Goal: Information Seeking & Learning: Learn about a topic

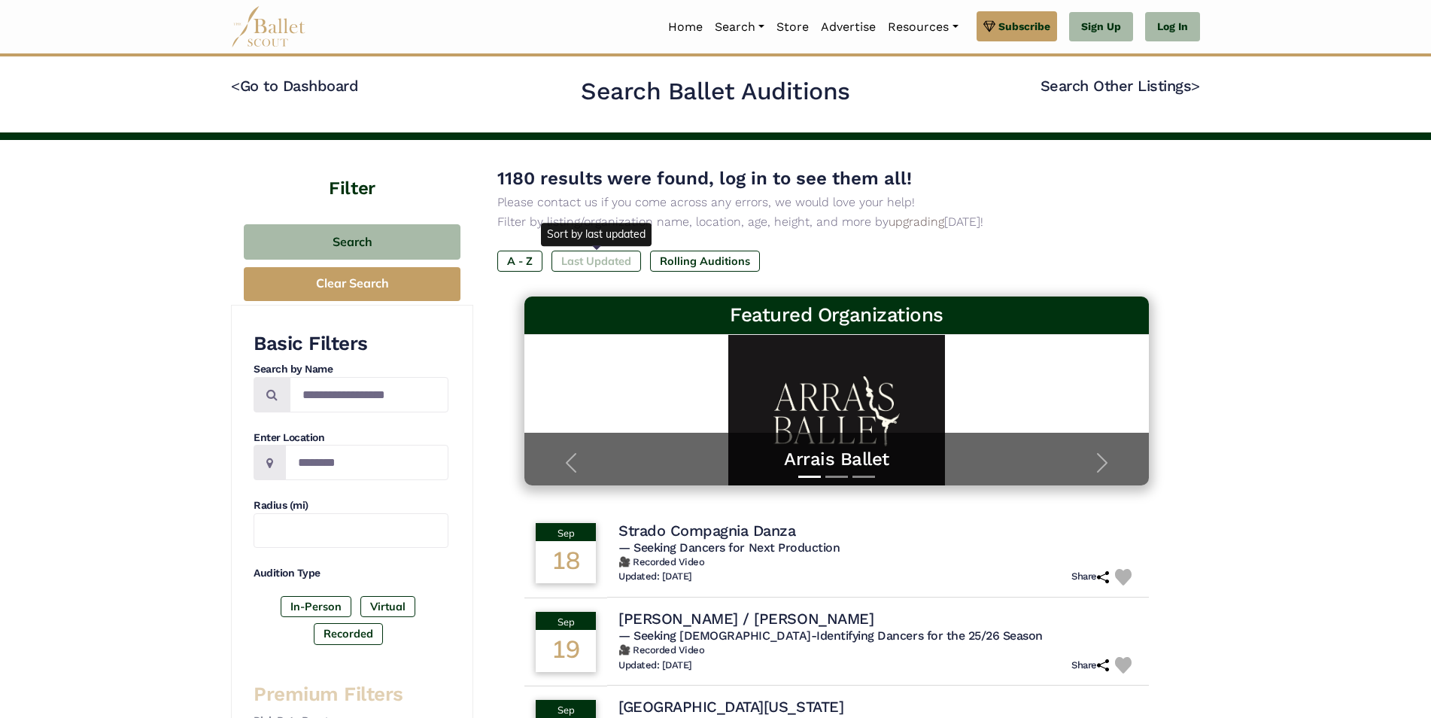
click at [592, 258] on label "Last Updated" at bounding box center [596, 261] width 90 height 21
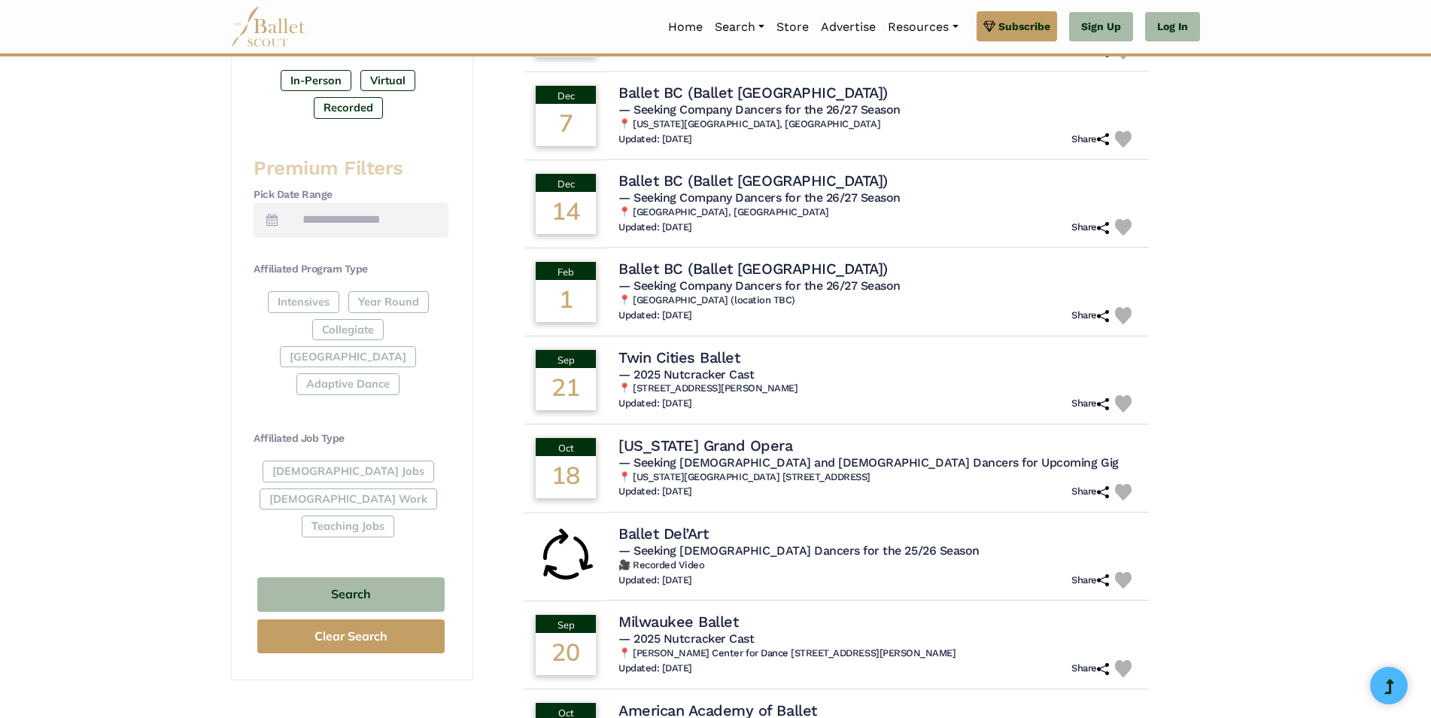
scroll to position [451, 0]
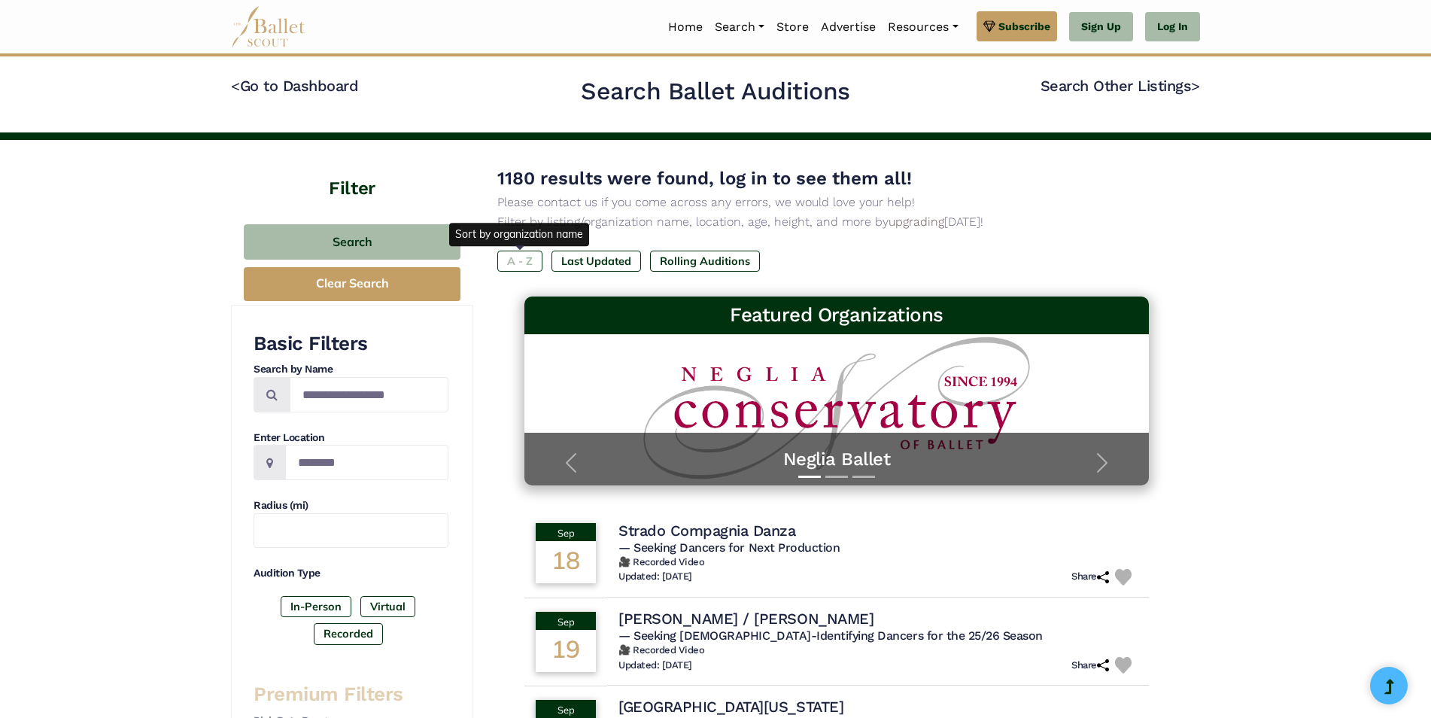
click at [520, 259] on label "A - Z" at bounding box center [519, 261] width 45 height 21
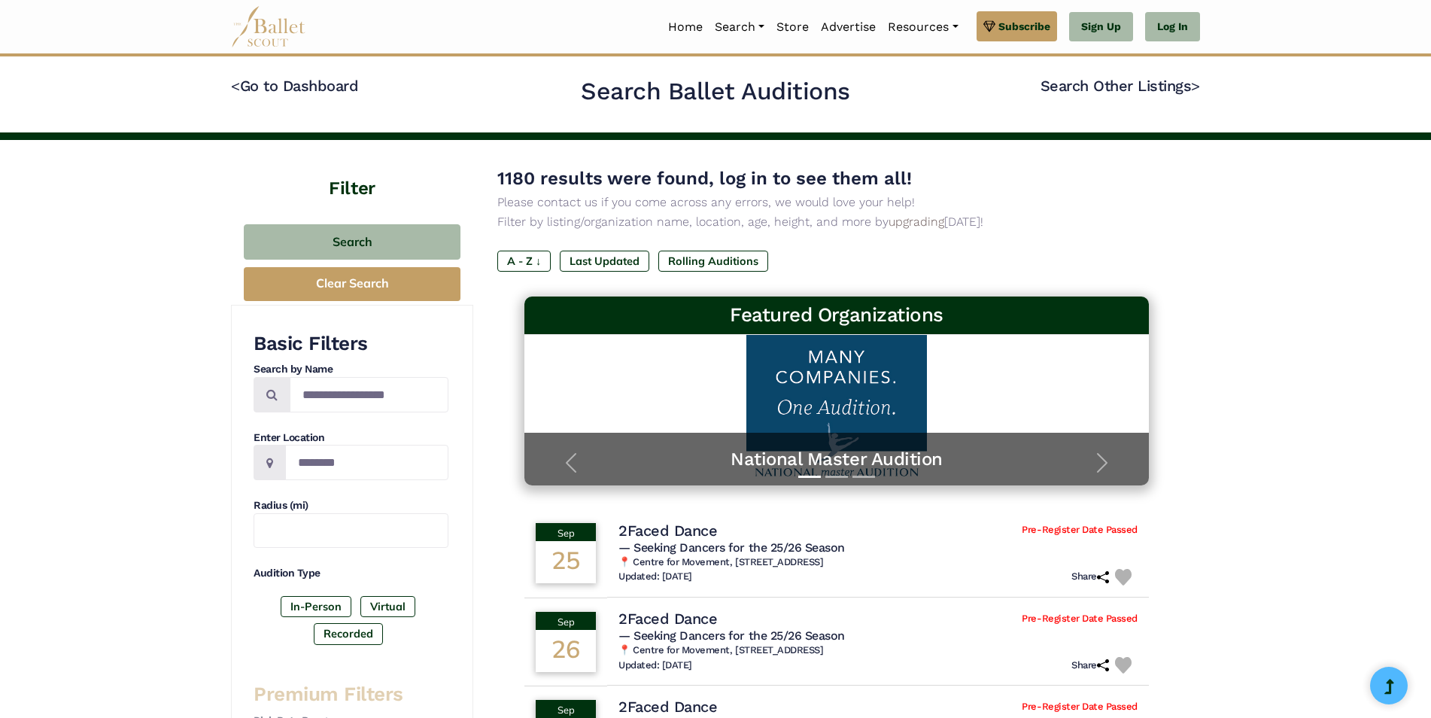
scroll to position [75, 0]
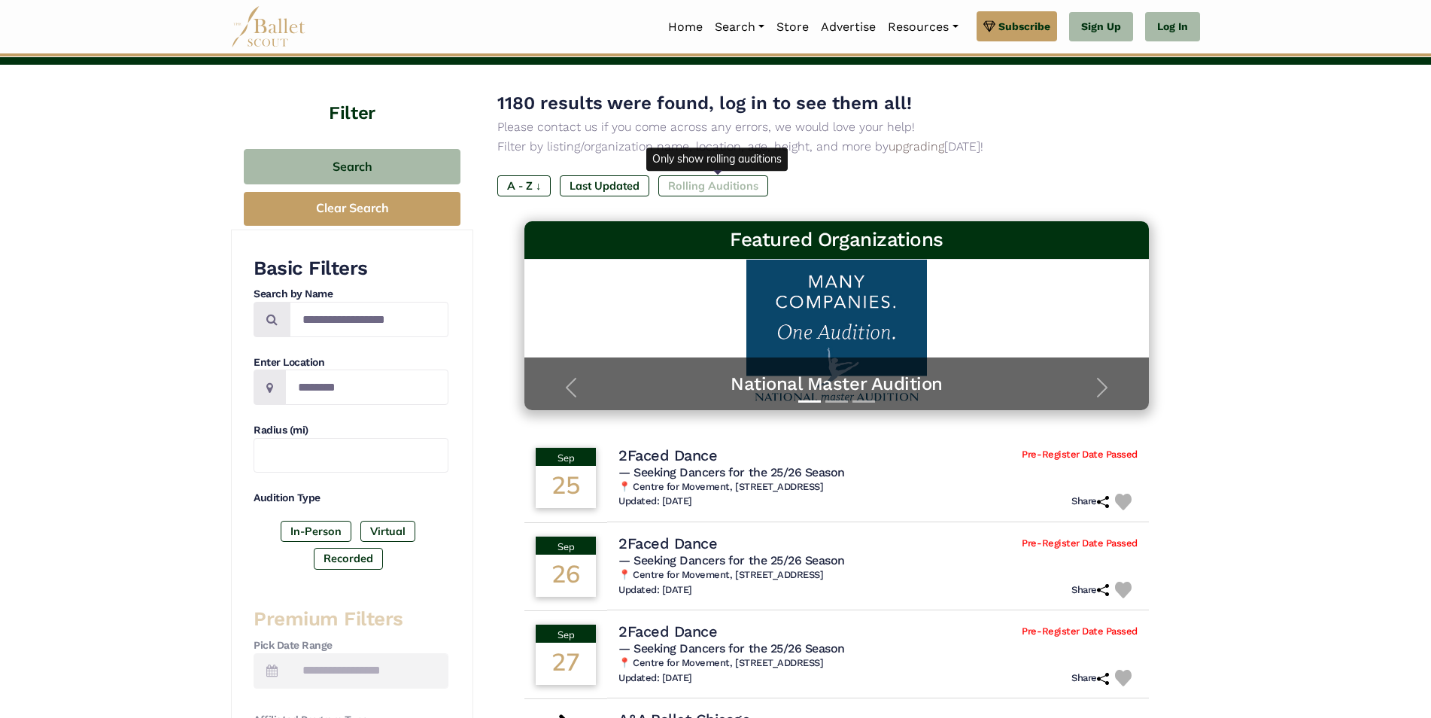
click at [736, 187] on label "Rolling Auditions" at bounding box center [713, 185] width 110 height 21
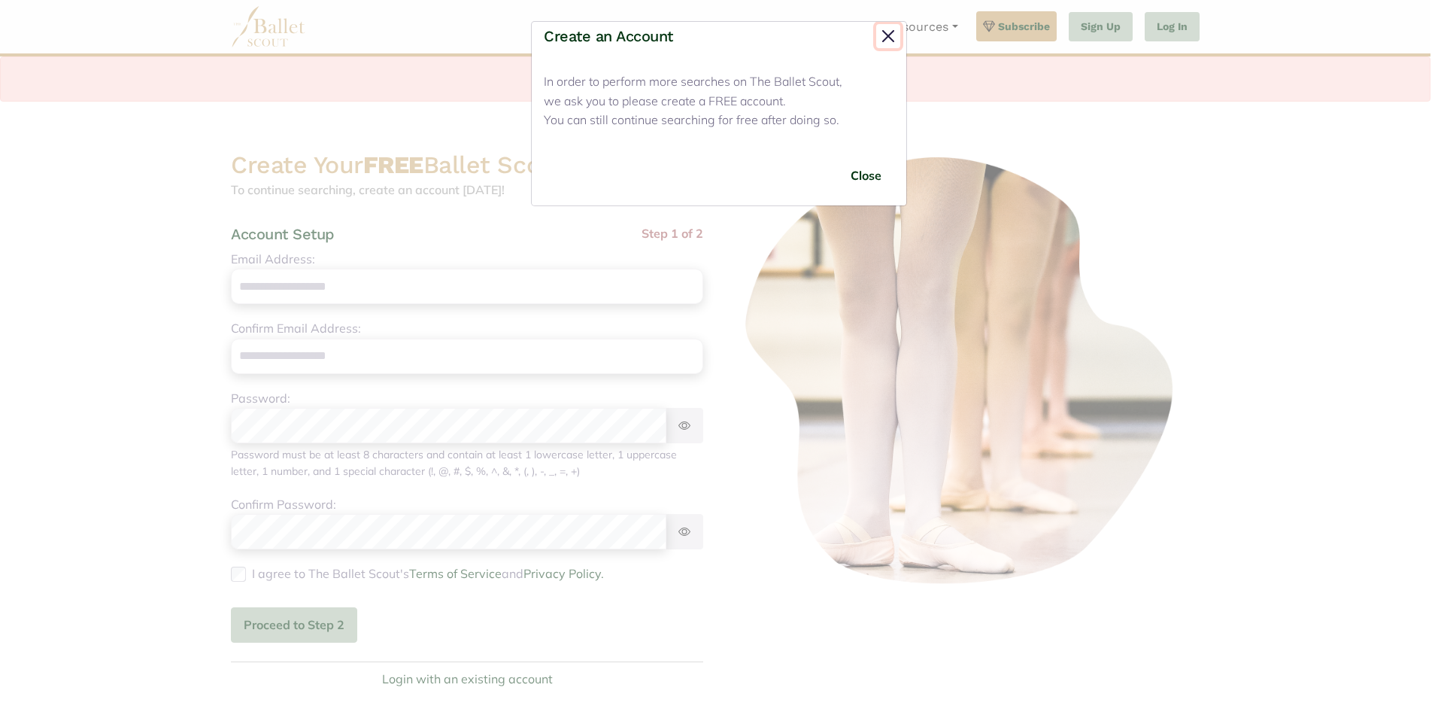
click at [886, 38] on button "Close" at bounding box center [888, 36] width 24 height 24
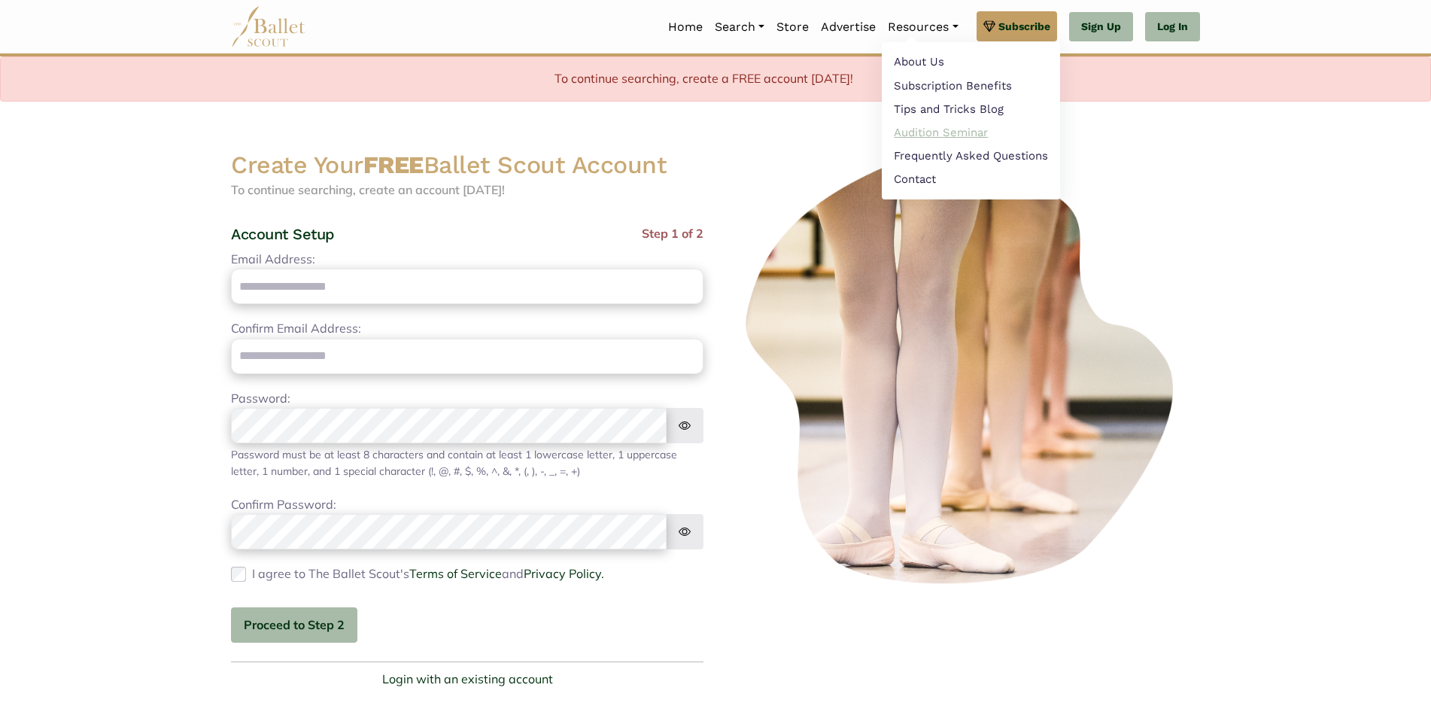
click at [900, 133] on link "Audition Seminar" at bounding box center [971, 131] width 178 height 23
